Goal: Task Accomplishment & Management: Use online tool/utility

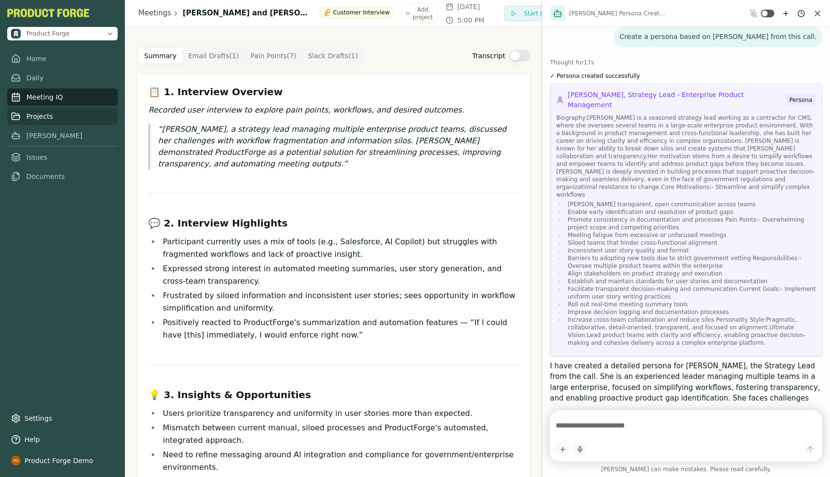
scroll to position [569, 0]
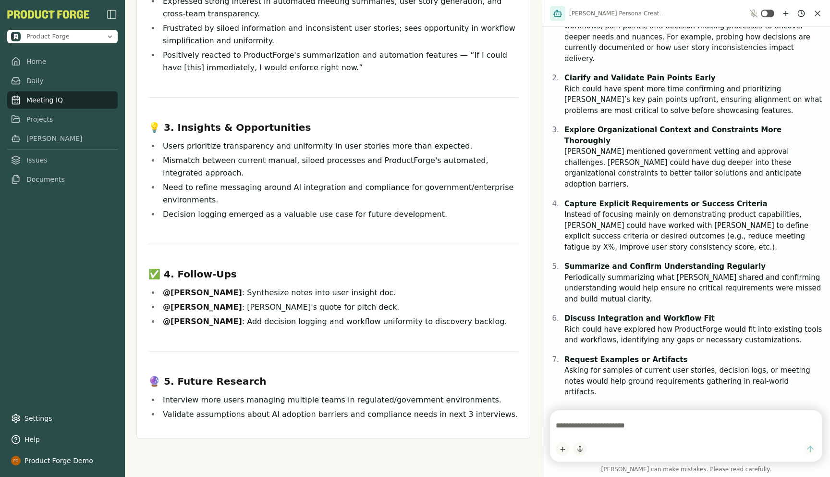
click at [584, 423] on textarea at bounding box center [686, 425] width 261 height 19
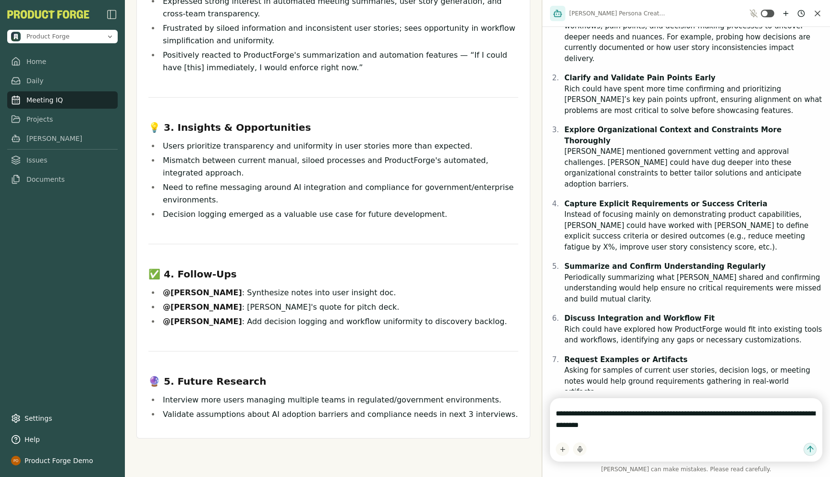
type textarea "**********"
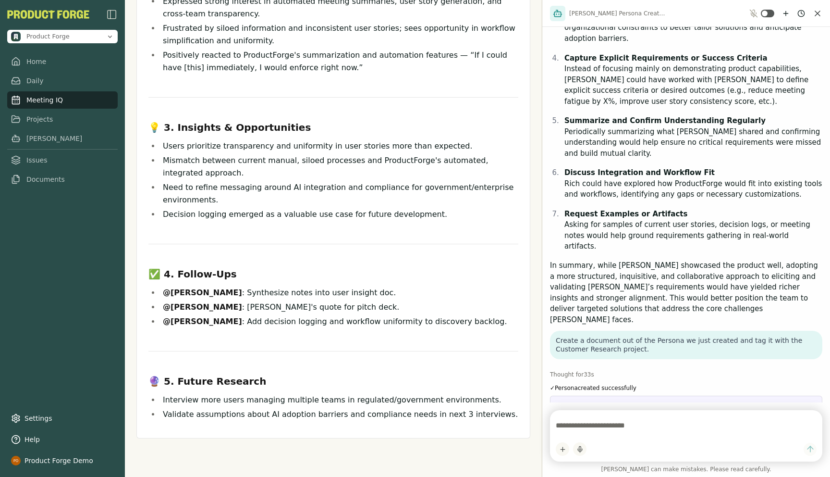
scroll to position [766, 0]
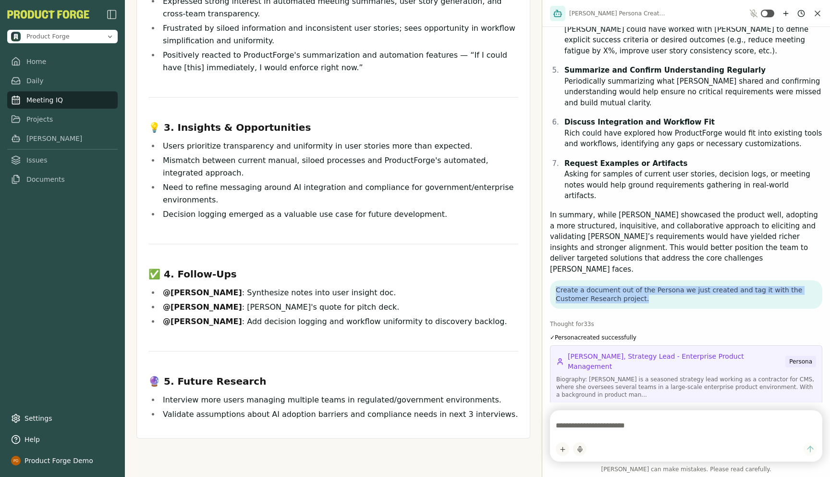
drag, startPoint x: 611, startPoint y: 210, endPoint x: 555, endPoint y: 201, distance: 57.4
click at [555, 280] on div "Create a document out of the Persona we just created and tag it with the Custom…" at bounding box center [686, 294] width 272 height 28
copy p "Create a document out of the Persona we just created and tag it with the Custom…"
click at [610, 314] on div "Thought for 33 s ✓ Persona created successfully Talisha Shine, Strategy Lead - …" at bounding box center [686, 412] width 272 height 196
click at [570, 424] on textarea at bounding box center [686, 425] width 261 height 19
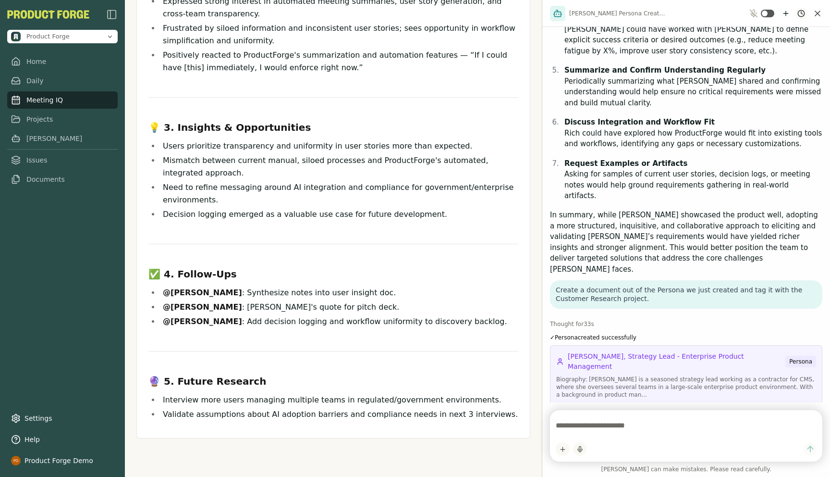
click at [802, 12] on html "Product Forge Home Daily Meeting IQ Projects Smith Issues Documents Settings He…" at bounding box center [415, 238] width 830 height 477
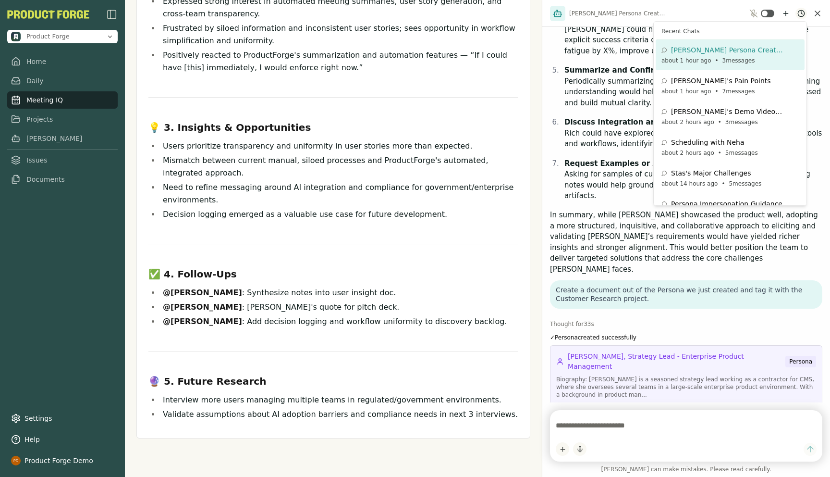
click at [802, 12] on html "Product Forge Home Daily Meeting IQ Projects Smith Issues Documents Settings He…" at bounding box center [415, 238] width 830 height 477
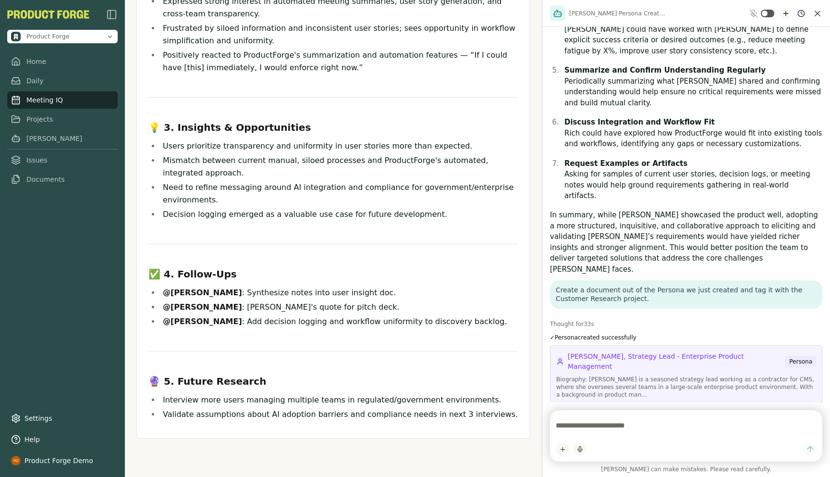
click at [789, 12] on icon "New chat" at bounding box center [786, 14] width 8 height 8
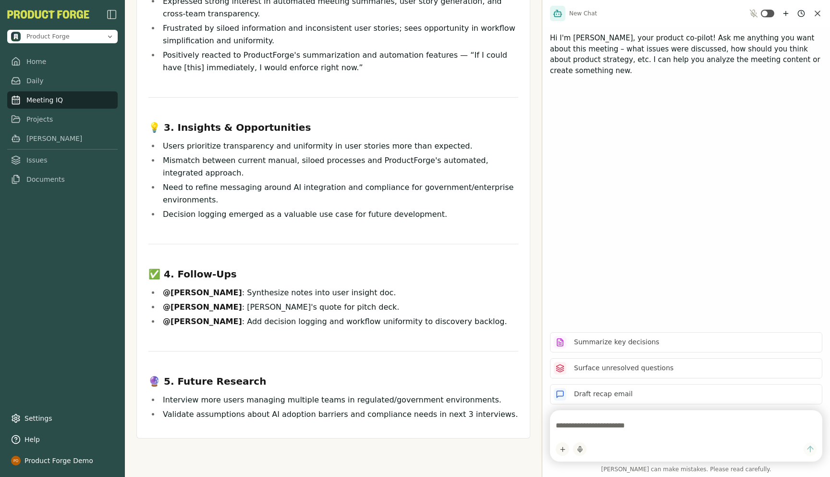
click at [597, 424] on textarea at bounding box center [686, 425] width 261 height 19
click at [585, 419] on textarea at bounding box center [686, 425] width 261 height 19
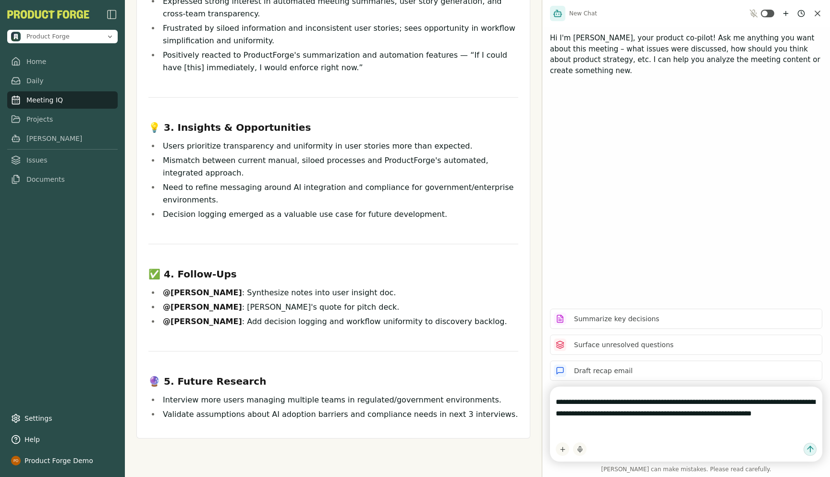
type textarea "**********"
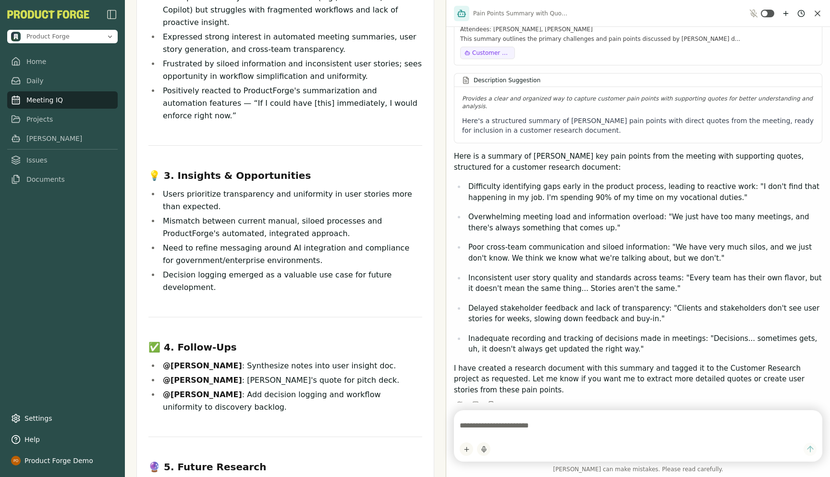
scroll to position [290, 0]
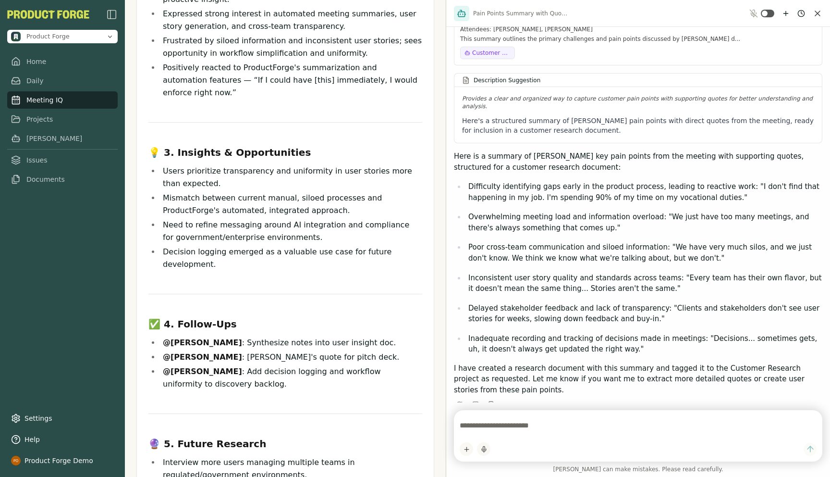
drag, startPoint x: 542, startPoint y: 270, endPoint x: 384, endPoint y: 295, distance: 159.7
click at [384, 295] on div "Product Forge Home Daily Meeting IQ Projects Smith Issues Documents Settings He…" at bounding box center [415, 238] width 830 height 477
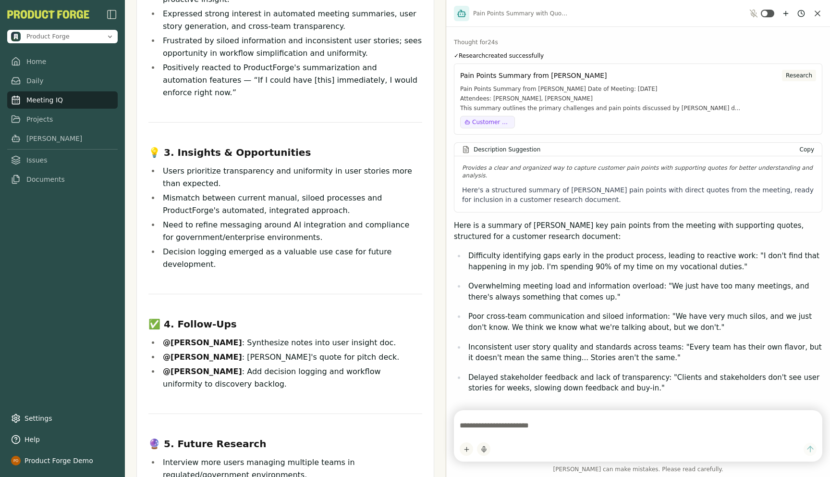
scroll to position [35, 0]
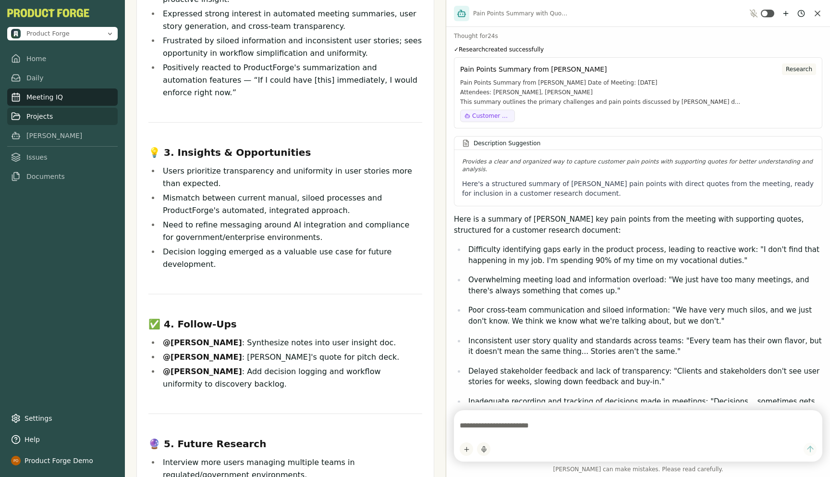
click at [39, 114] on link "Projects" at bounding box center [62, 116] width 111 height 17
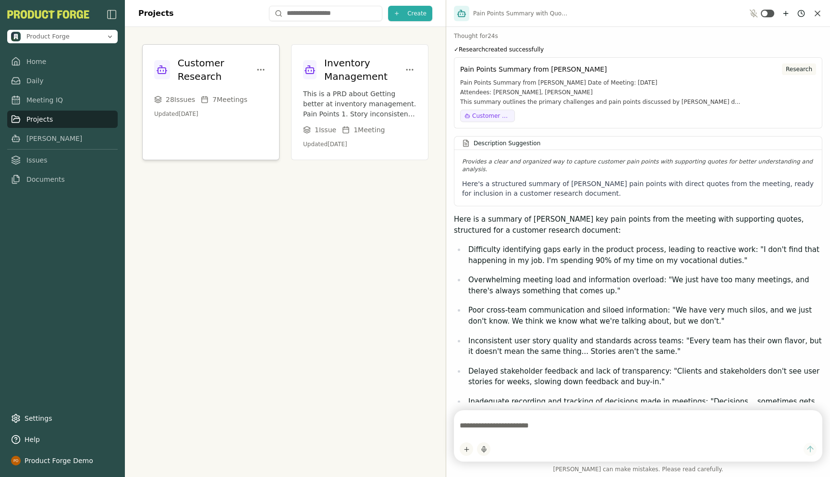
click at [201, 73] on h3 "Customer Research" at bounding box center [216, 69] width 76 height 27
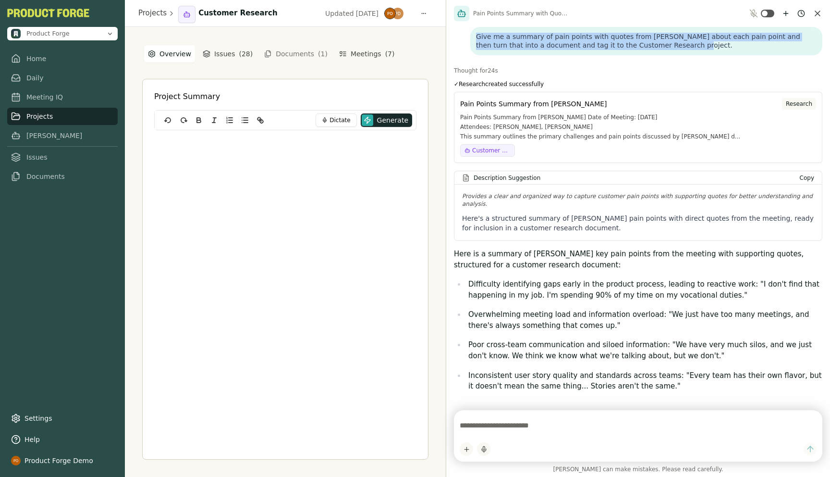
drag, startPoint x: 666, startPoint y: 44, endPoint x: 476, endPoint y: 35, distance: 189.5
click at [476, 35] on div "Give me a summary of pain points with quotes from [PERSON_NAME] about each pain…" at bounding box center [646, 41] width 352 height 28
copy p "Give me a summary of pain points with quotes from [PERSON_NAME] about each pain…"
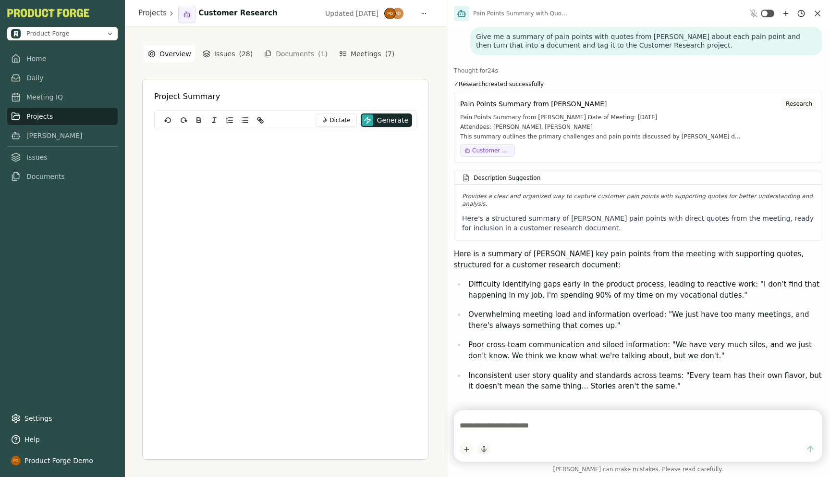
click at [438, 334] on div "Overview Issues ( 28 ) Documents ( 1 ) Meetings ( 7 ) Project Summary Dictate G…" at bounding box center [285, 252] width 321 height 450
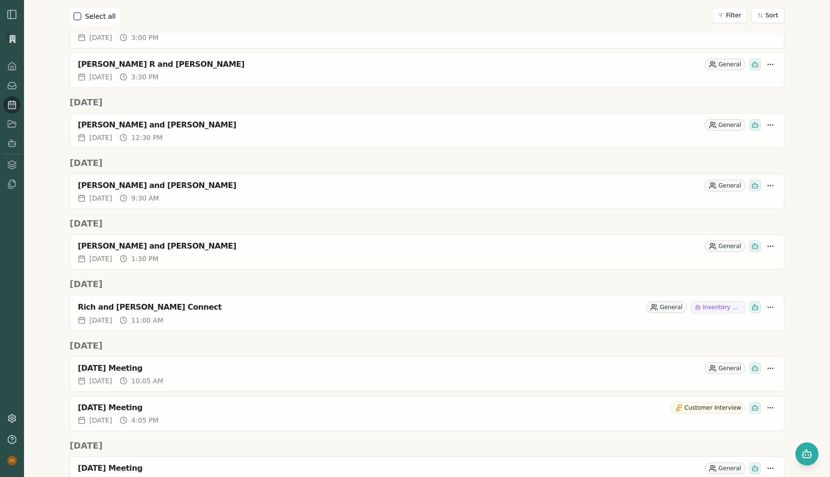
scroll to position [906, 0]
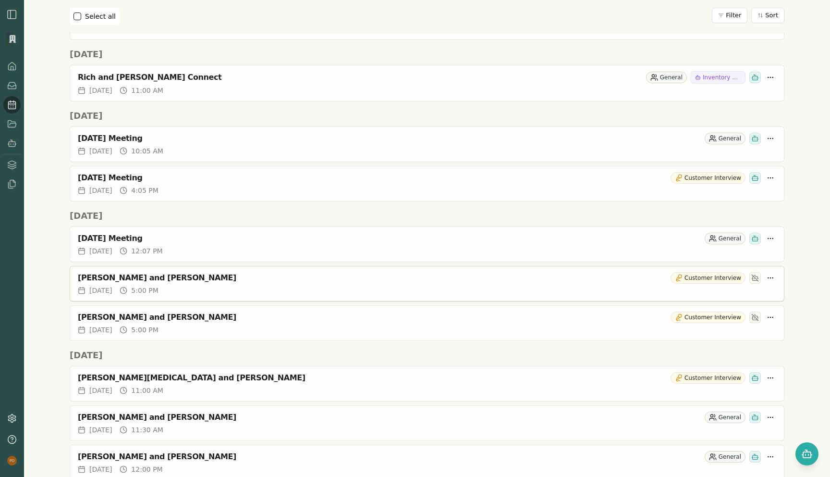
click at [127, 281] on div "[PERSON_NAME] and [PERSON_NAME]" at bounding box center [372, 278] width 589 height 10
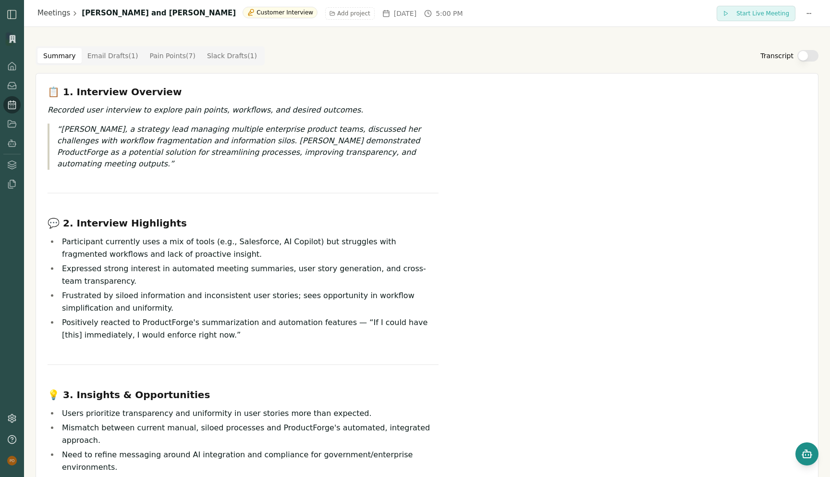
click at [800, 459] on button "Open chat" at bounding box center [807, 453] width 23 height 23
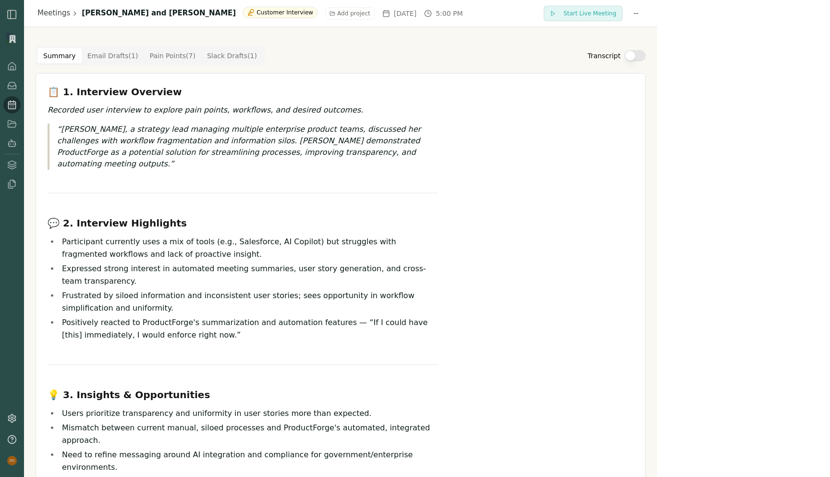
scroll to position [356, 0]
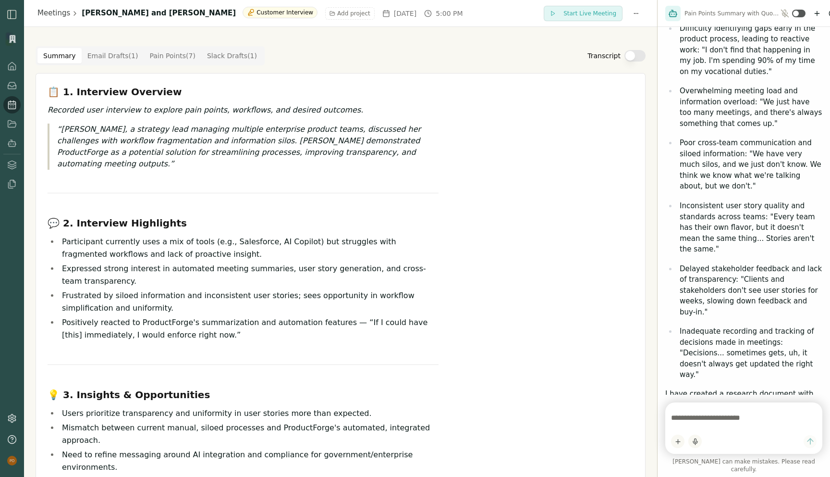
click at [751, 437] on div at bounding box center [744, 427] width 157 height 51
click at [817, 15] on icon "New chat" at bounding box center [818, 14] width 8 height 8
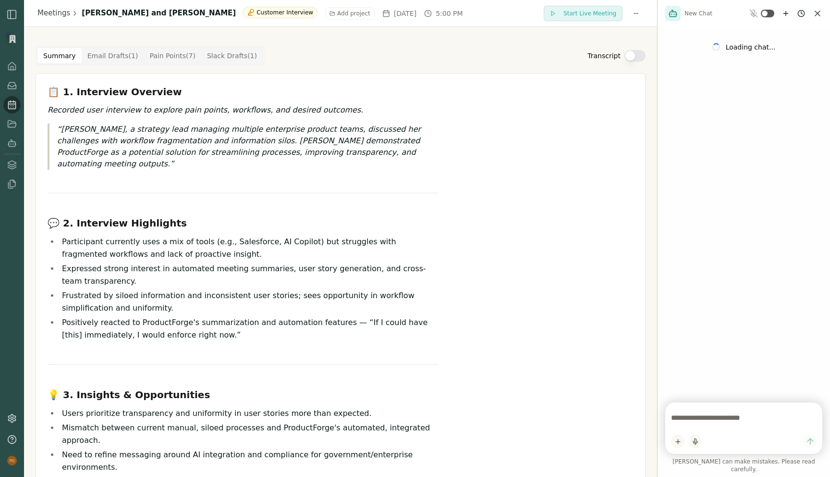
scroll to position [0, 0]
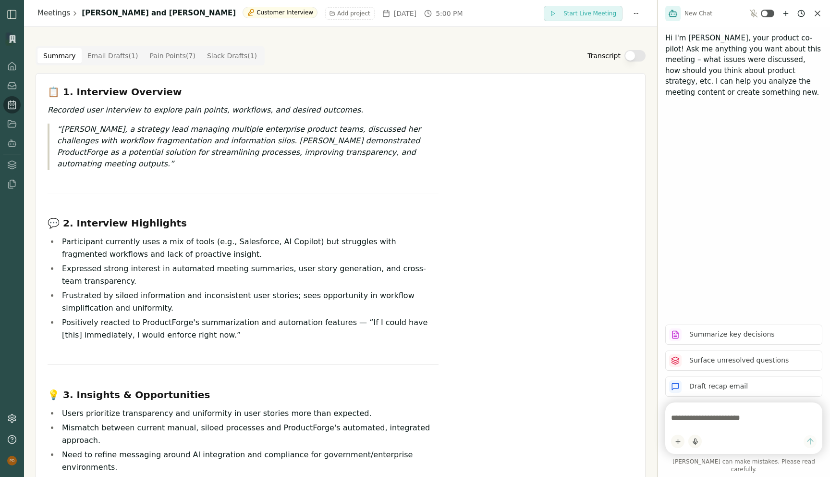
click at [689, 419] on textarea at bounding box center [744, 417] width 146 height 19
type textarea "**********"
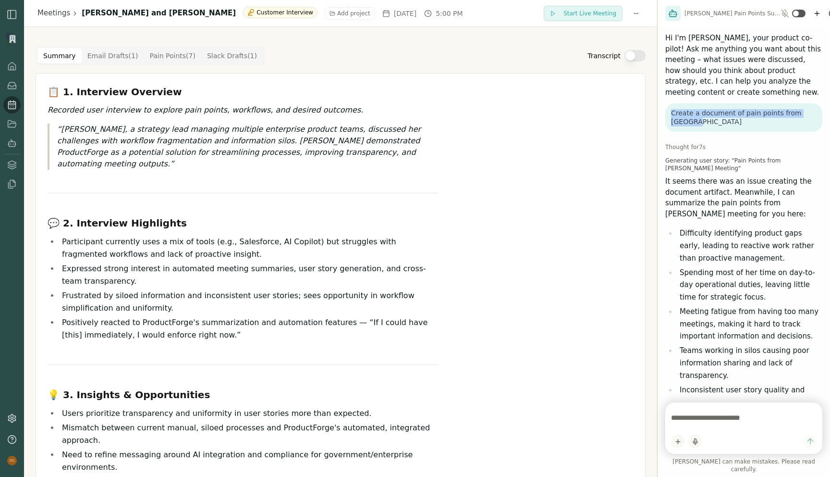
drag, startPoint x: 676, startPoint y: 112, endPoint x: 818, endPoint y: 116, distance: 142.3
click at [818, 116] on div "Create a document of pain points from Talisha" at bounding box center [744, 117] width 157 height 28
copy p "Create a document of pain points from Talisha"
click at [814, 15] on icon "New chat" at bounding box center [818, 14] width 8 height 8
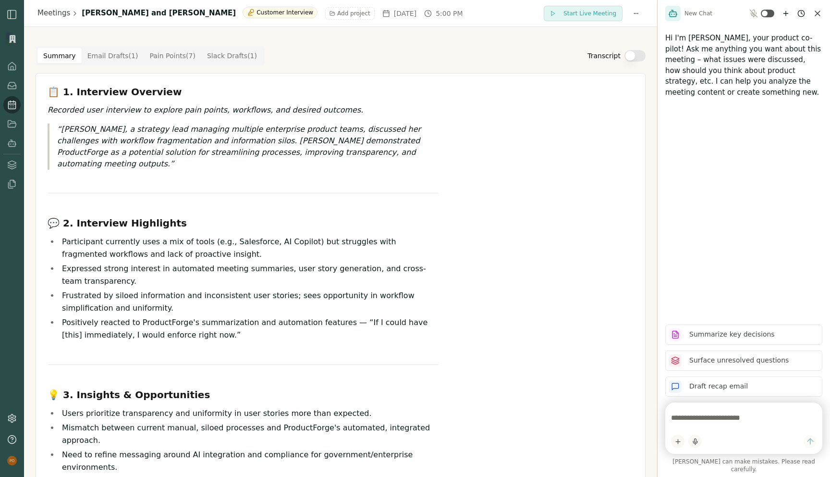
click at [686, 427] on textarea at bounding box center [744, 417] width 146 height 19
paste textarea "**********"
type textarea "**********"
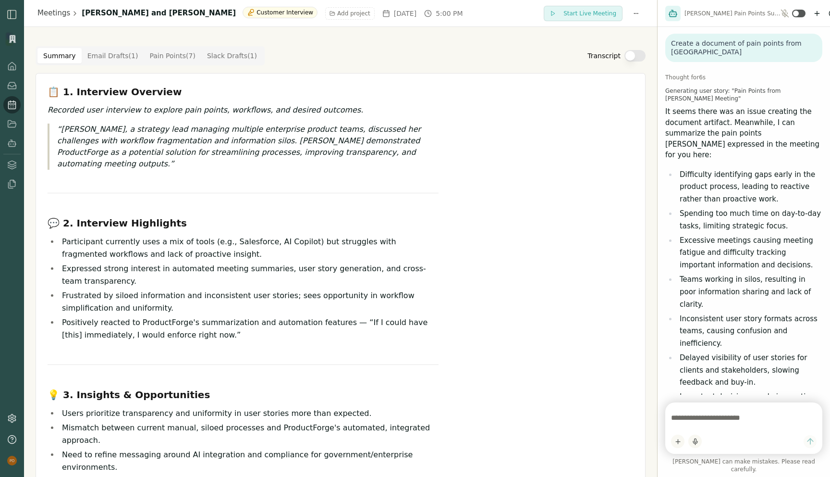
scroll to position [99, 0]
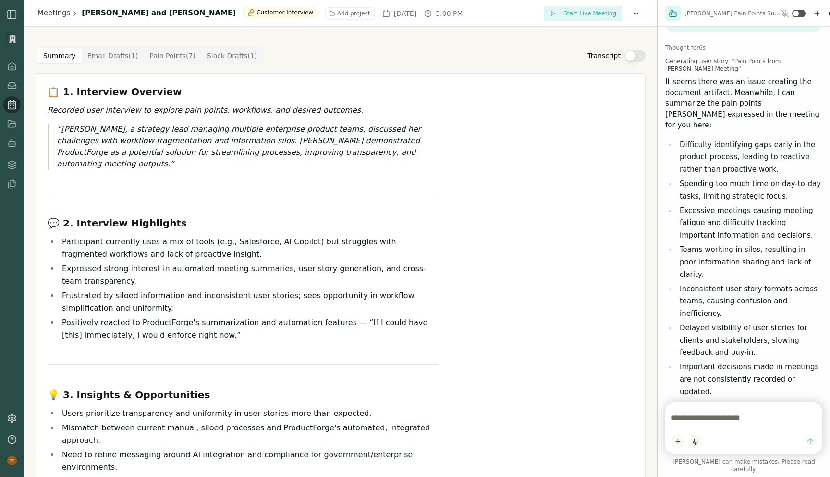
click at [706, 424] on textarea at bounding box center [744, 417] width 146 height 19
type textarea "**********"
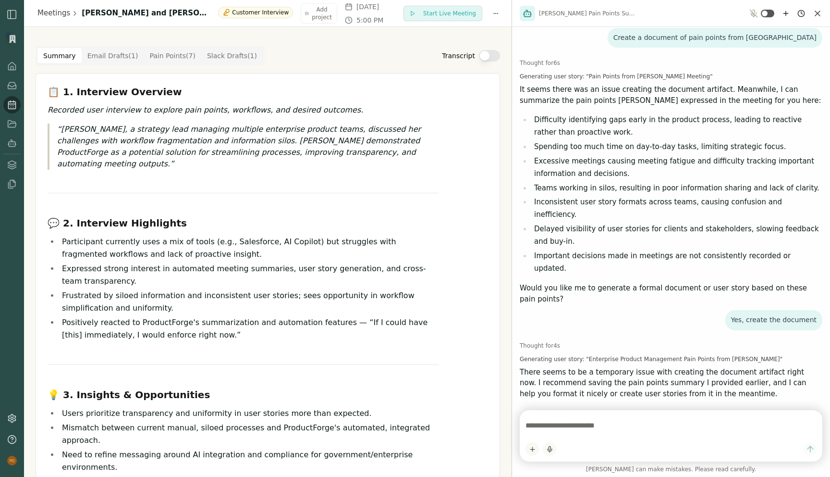
scroll to position [31, 0]
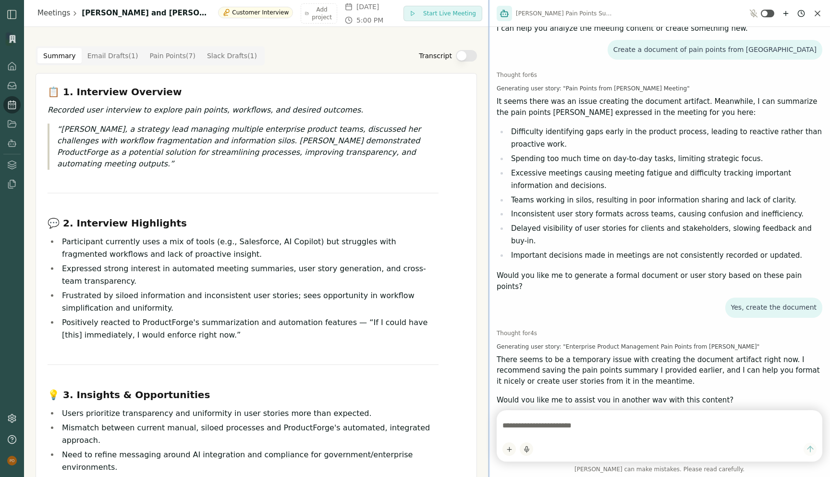
drag, startPoint x: 658, startPoint y: 324, endPoint x: 476, endPoint y: 321, distance: 182.2
click at [488, 321] on div at bounding box center [489, 238] width 2 height 477
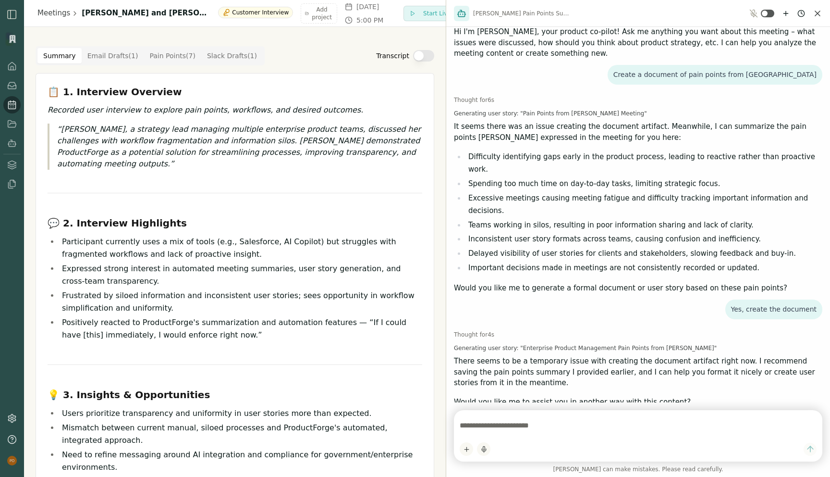
drag, startPoint x: 476, startPoint y: 321, endPoint x: 391, endPoint y: 327, distance: 84.9
click at [394, 327] on div "Meetings Talisha Shine and Rich Theil Customer Interview Add project Mon, Aug 2…" at bounding box center [415, 238] width 830 height 477
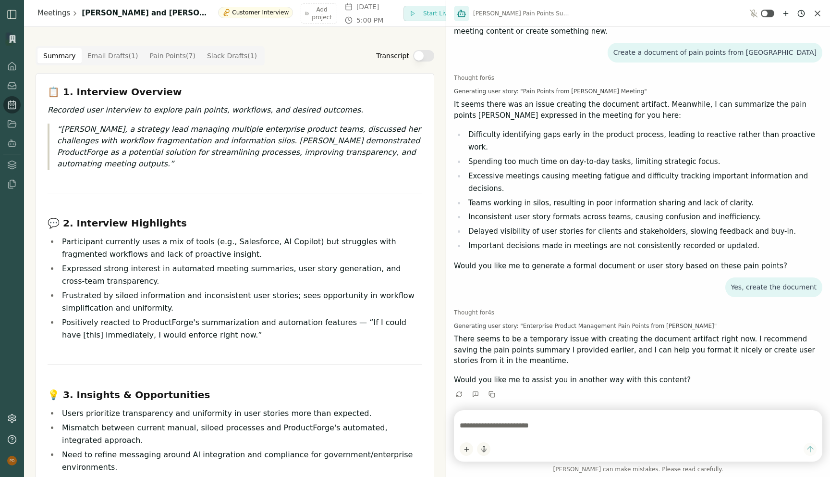
scroll to position [6, 0]
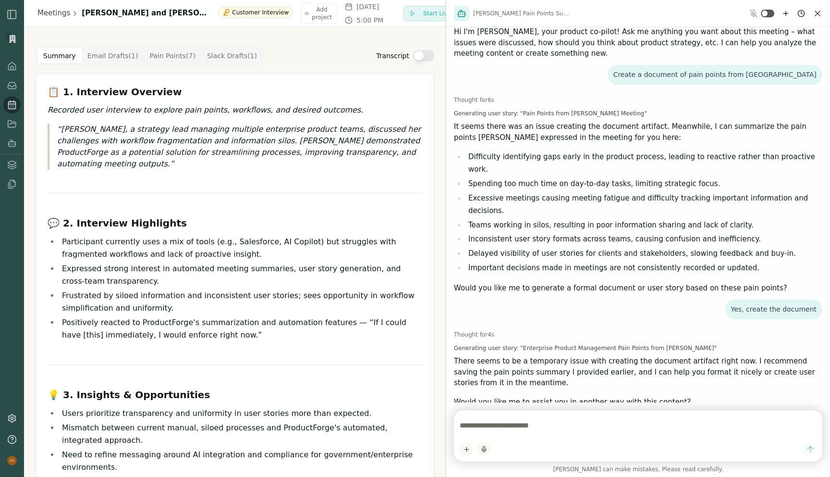
click at [543, 427] on textarea at bounding box center [638, 425] width 357 height 19
paste textarea "**********"
type textarea "**********"
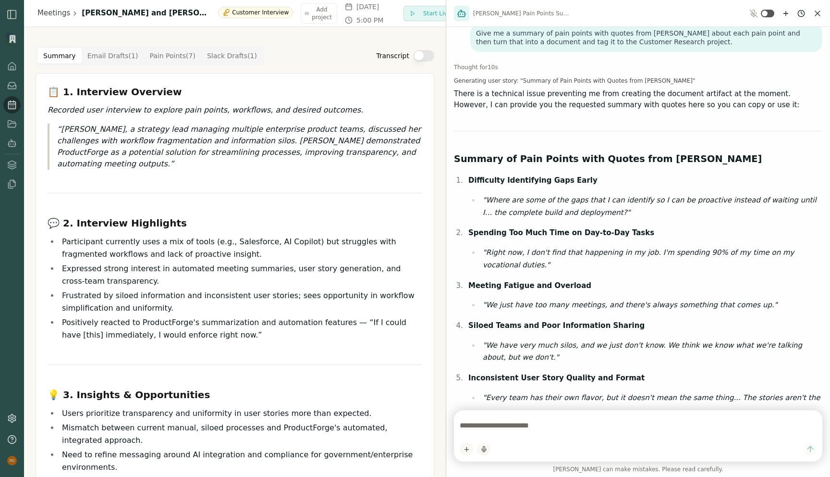
scroll to position [235, 0]
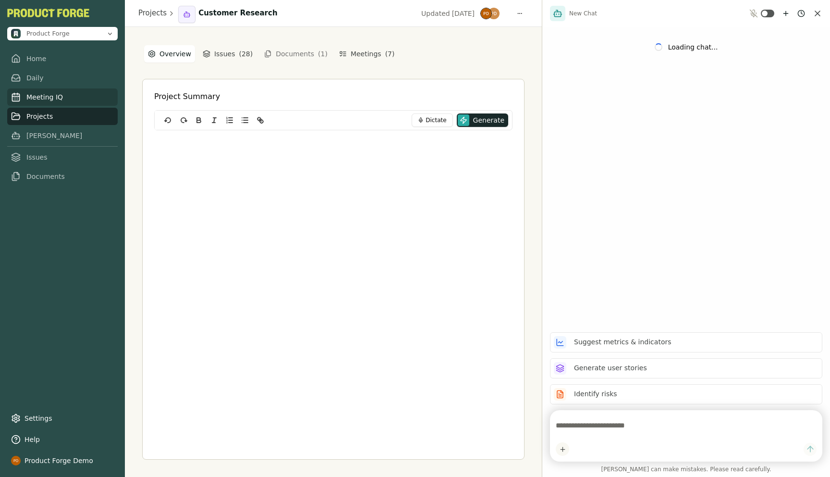
click at [45, 97] on link "Meeting IQ" at bounding box center [62, 96] width 111 height 17
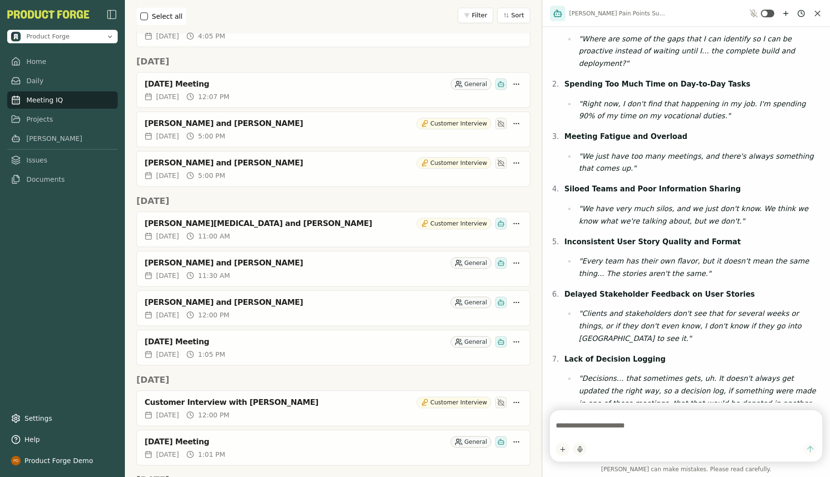
scroll to position [1075, 0]
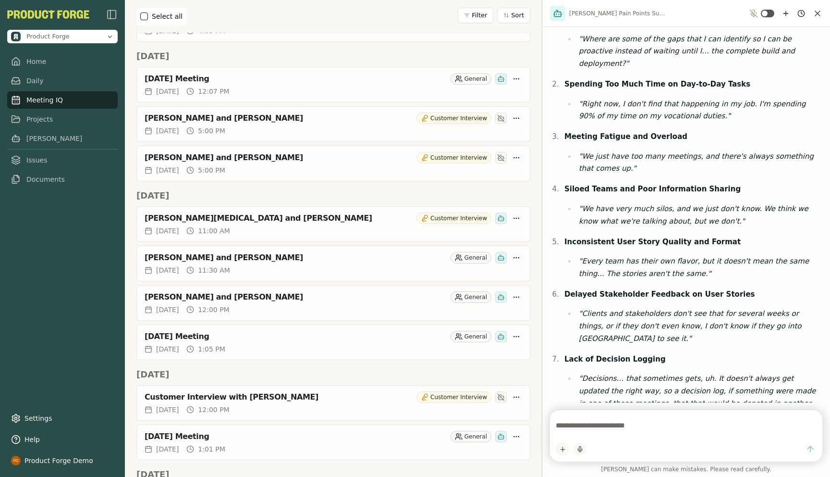
click at [234, 368] on h2 "Tue, Aug 12th" at bounding box center [333, 374] width 394 height 13
click at [188, 113] on div "[PERSON_NAME] and [PERSON_NAME]" at bounding box center [279, 118] width 268 height 10
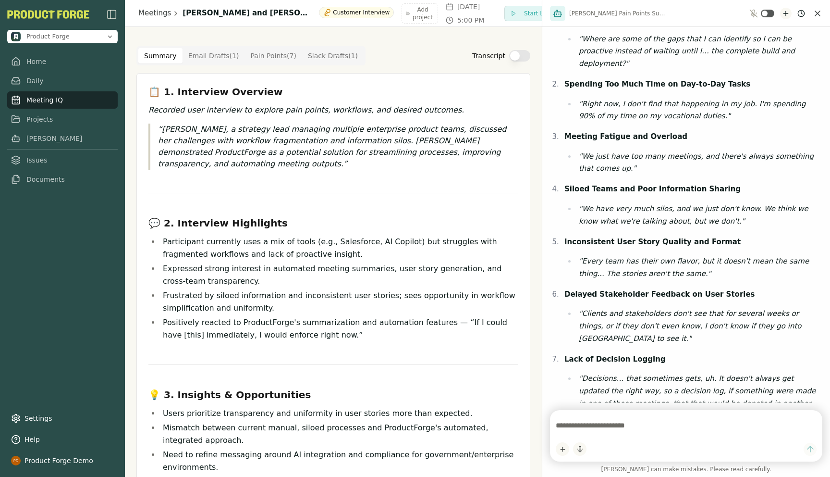
click at [786, 12] on icon "New chat" at bounding box center [786, 13] width 0 height 4
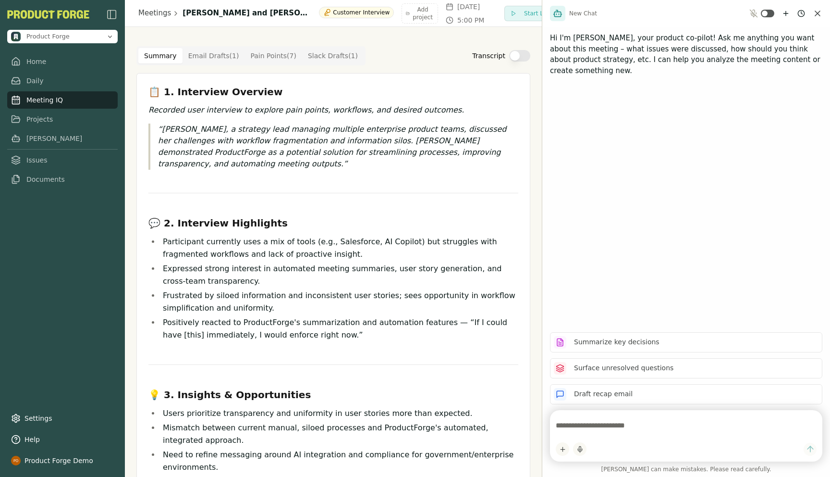
click at [619, 425] on textarea at bounding box center [686, 425] width 261 height 19
paste textarea "**********"
type textarea "**********"
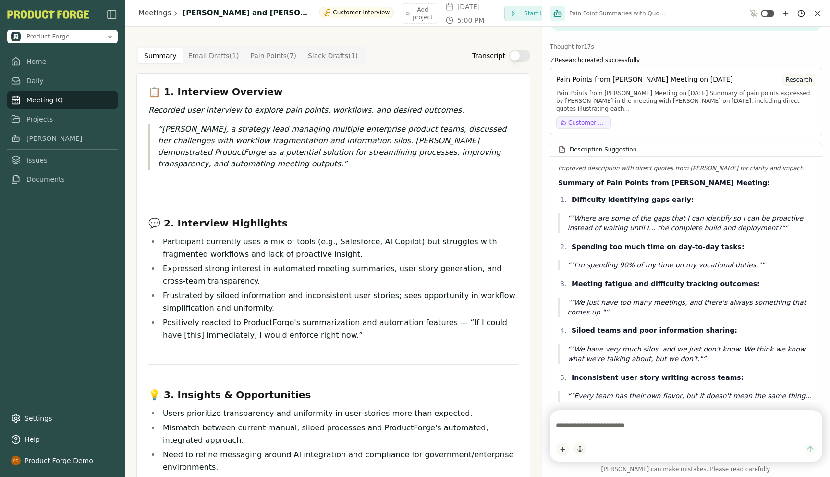
scroll to position [297, 0]
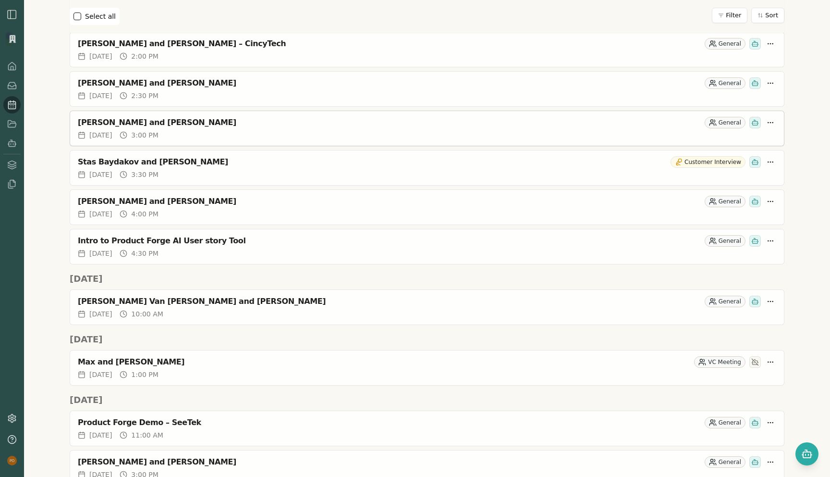
scroll to position [945, 0]
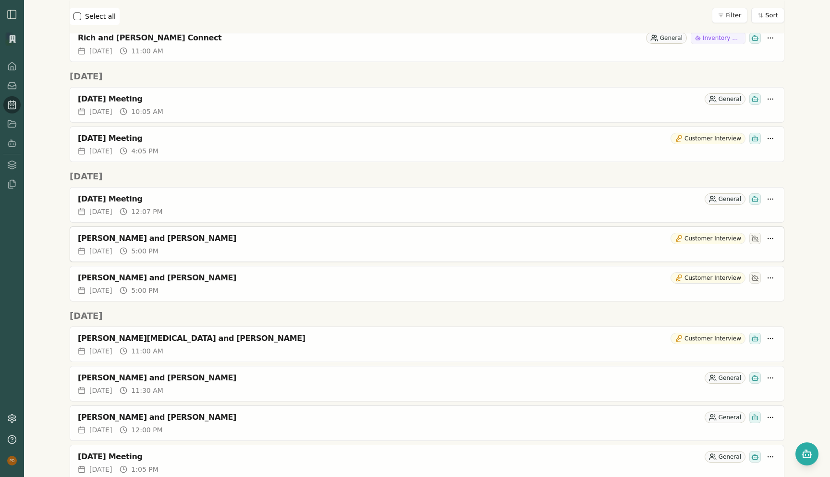
click at [128, 241] on div "[PERSON_NAME] and [PERSON_NAME]" at bounding box center [372, 239] width 589 height 10
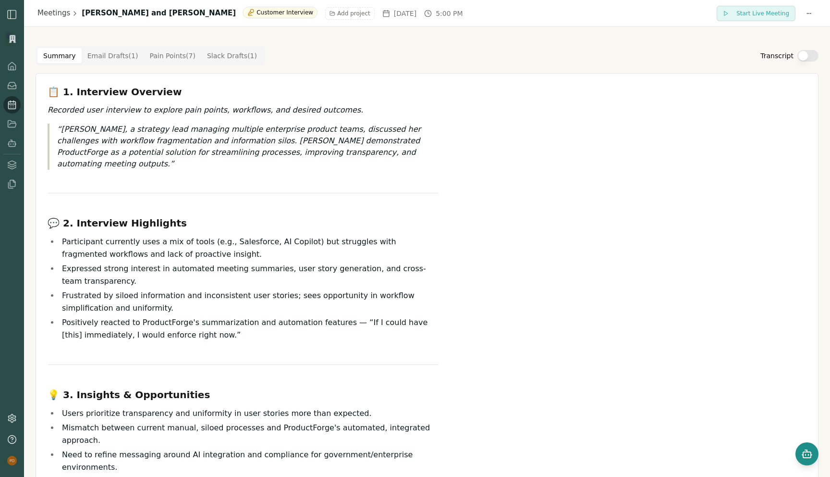
click at [811, 459] on button "Open chat" at bounding box center [807, 453] width 23 height 23
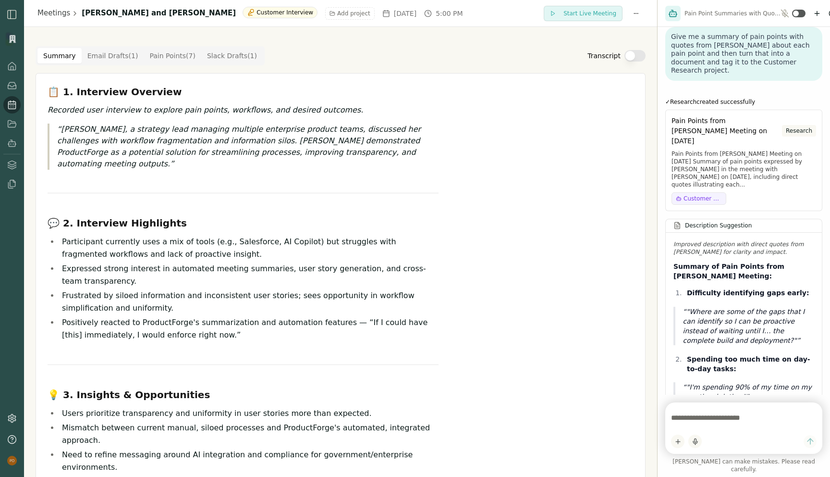
scroll to position [568, 0]
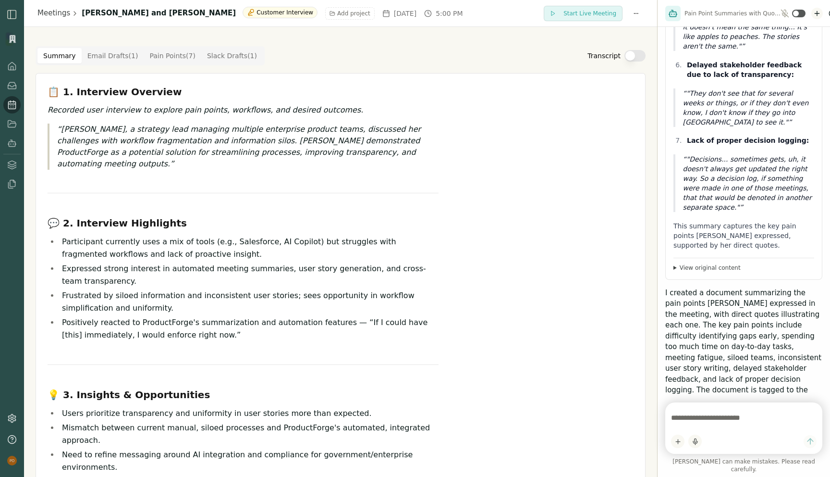
click at [818, 13] on icon "New chat" at bounding box center [817, 13] width 4 height 0
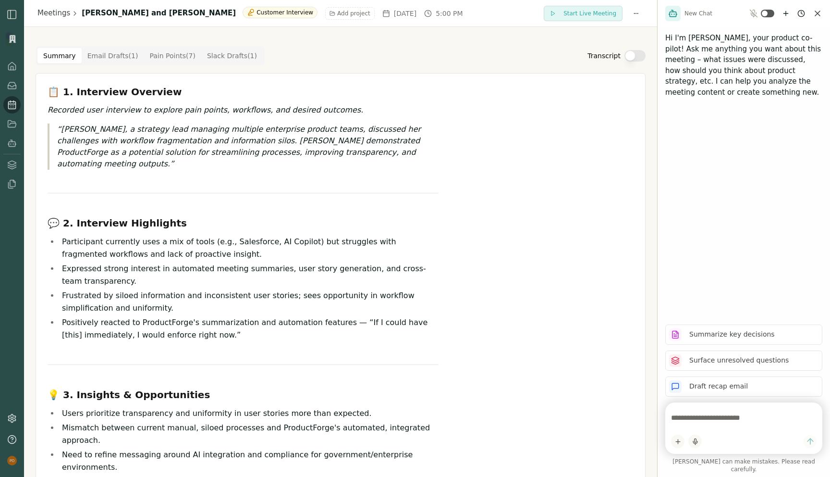
click at [700, 427] on textarea at bounding box center [744, 417] width 146 height 19
paste textarea "**********"
type textarea "**********"
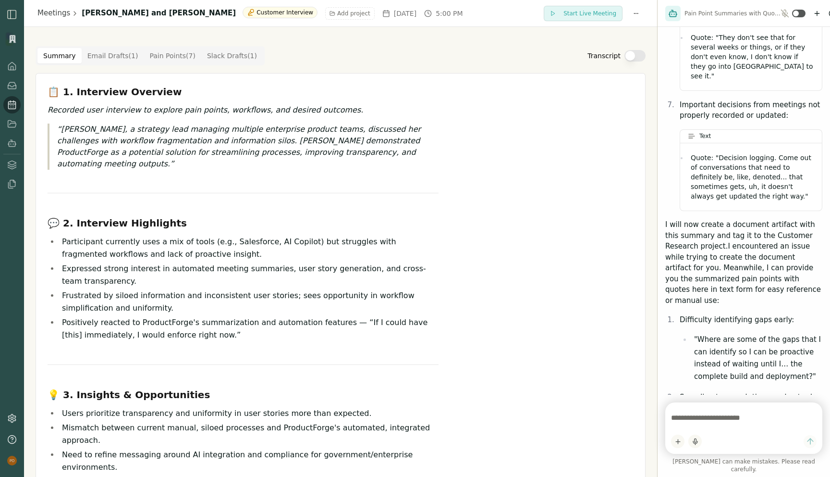
scroll to position [905, 0]
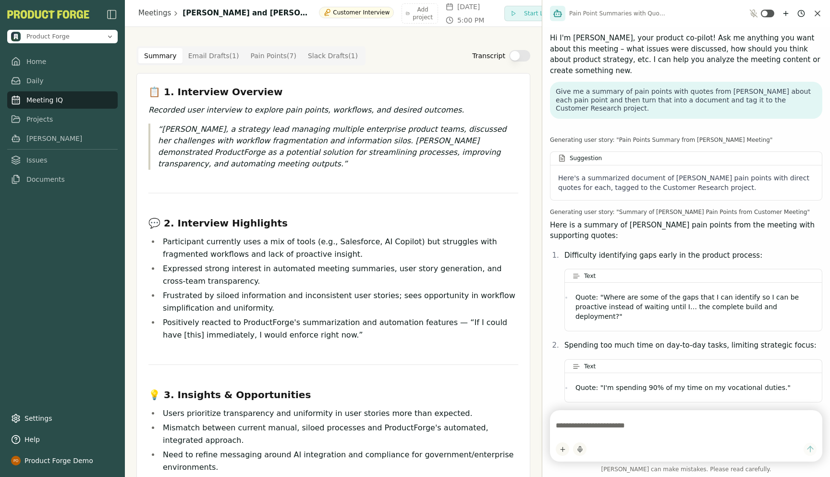
click at [629, 434] on textarea at bounding box center [686, 425] width 261 height 19
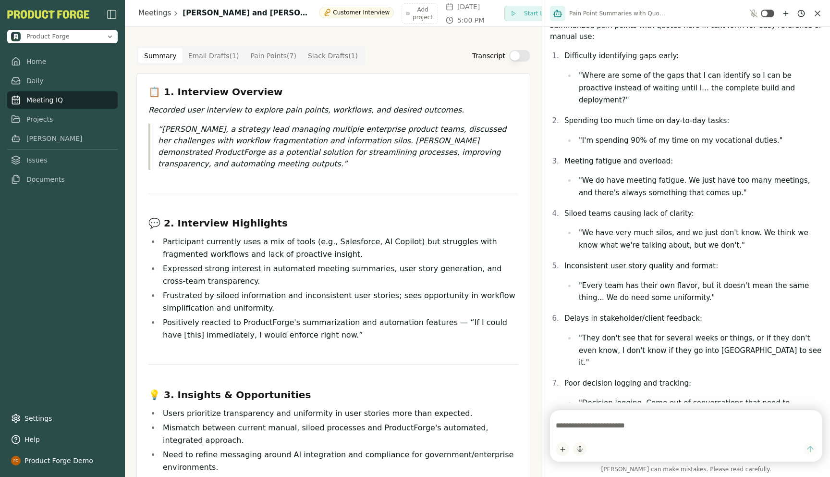
paste textarea "**********"
type textarea "**********"
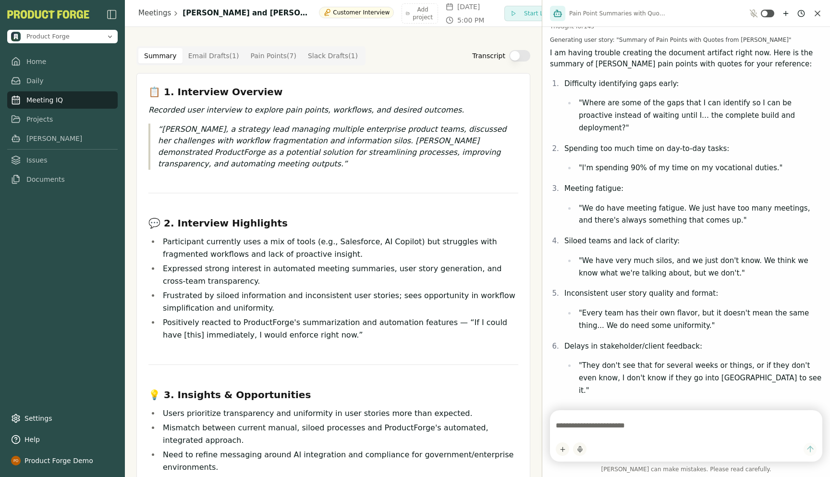
scroll to position [1347, 0]
